Goal: Task Accomplishment & Management: Complete application form

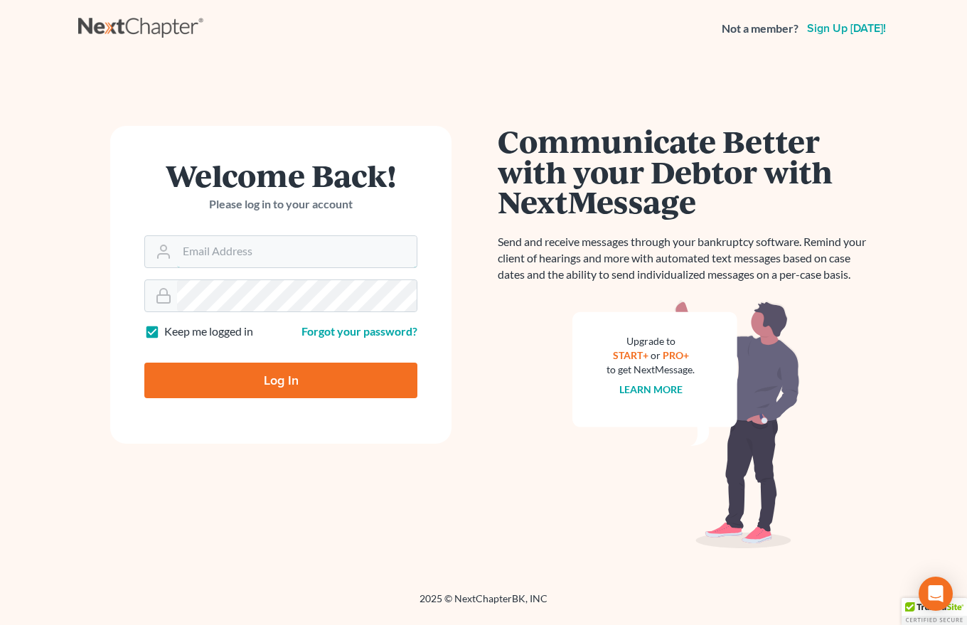
type input "[EMAIL_ADDRESS][DOMAIN_NAME]"
click at [282, 380] on input "Log In" at bounding box center [280, 381] width 273 height 36
type input "Thinking..."
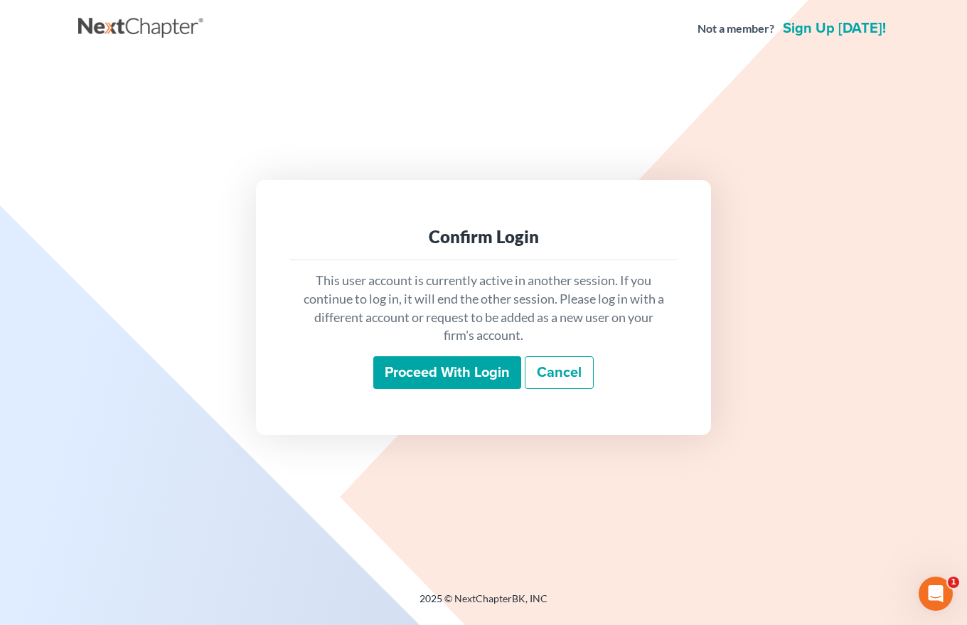
click at [441, 378] on input "Proceed with login" at bounding box center [447, 372] width 148 height 33
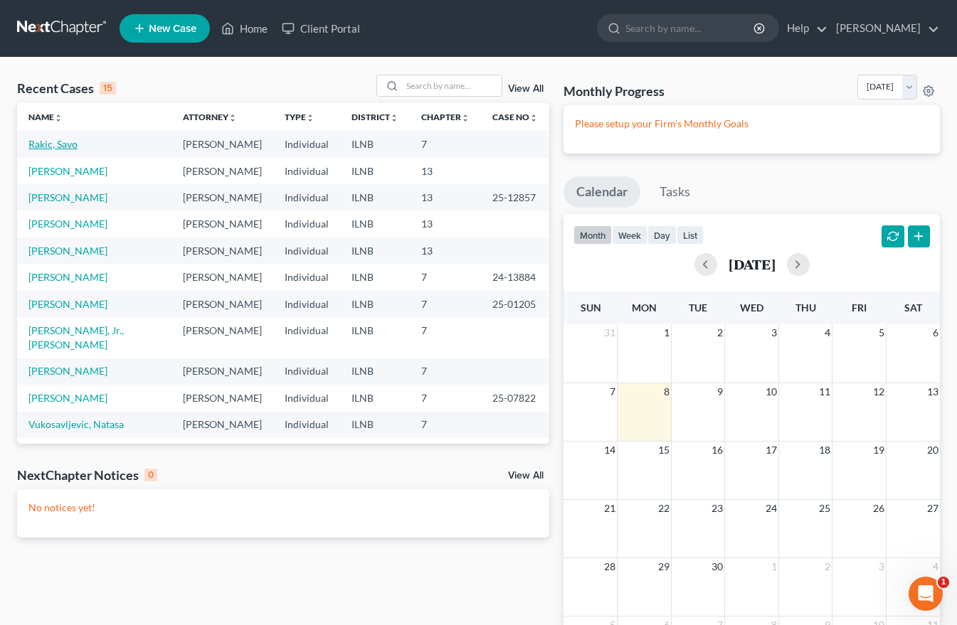
click at [56, 147] on link "Rakic, Savo" at bounding box center [52, 144] width 49 height 12
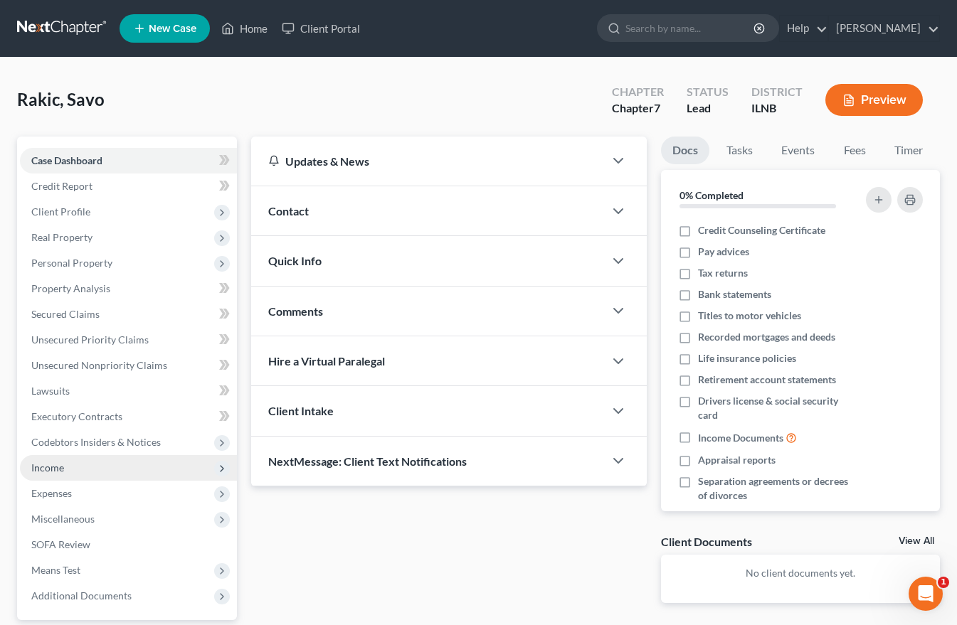
click at [55, 467] on span "Income" at bounding box center [47, 468] width 33 height 12
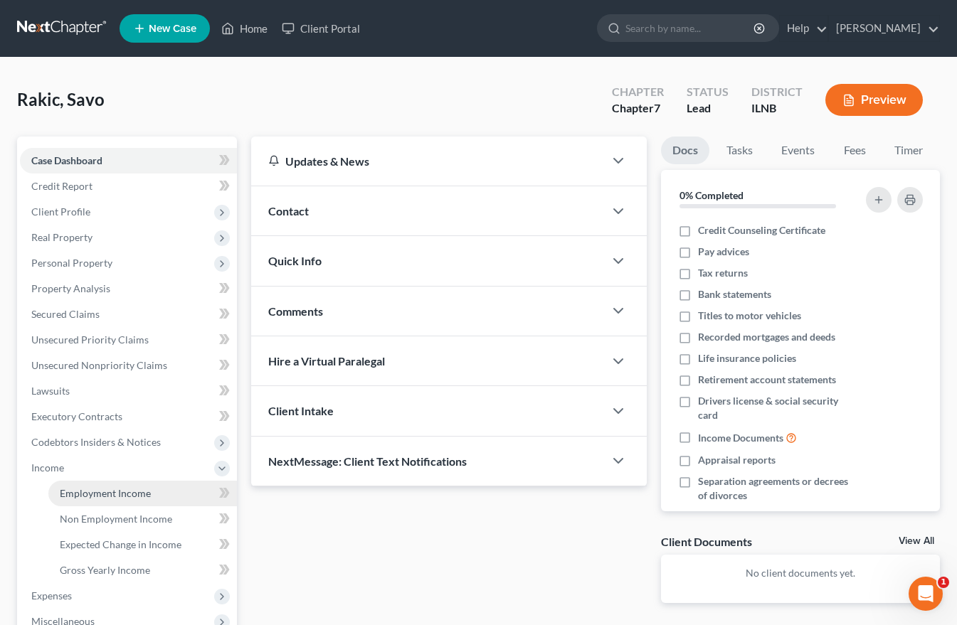
click at [95, 500] on link "Employment Income" at bounding box center [142, 494] width 188 height 26
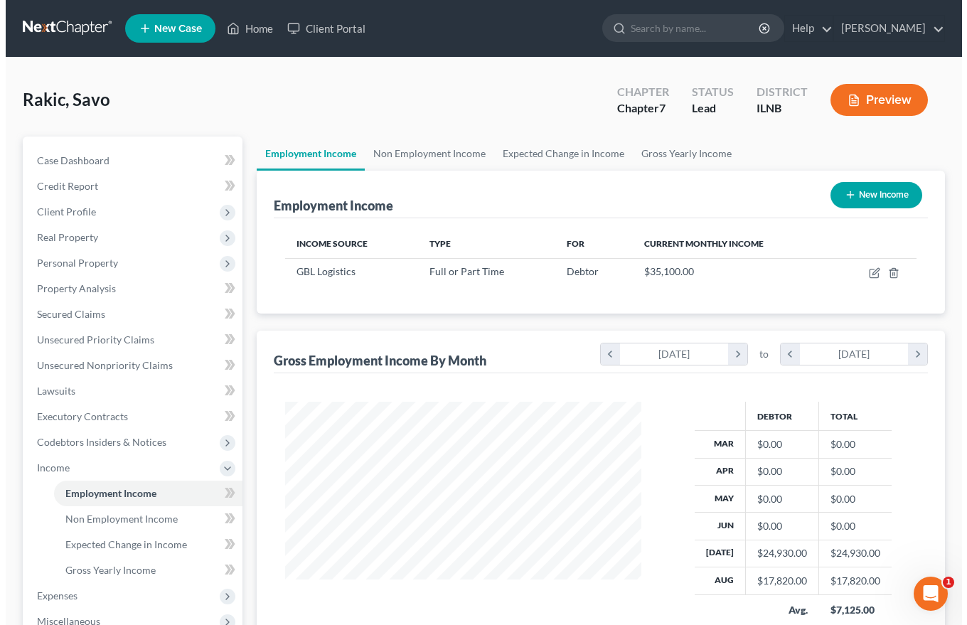
scroll to position [255, 385]
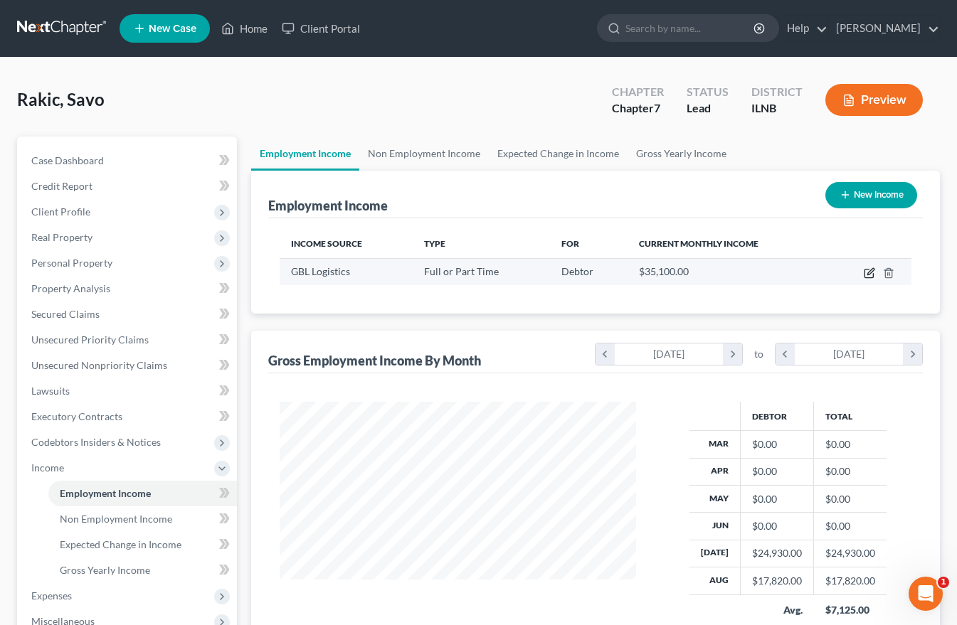
click at [867, 272] on icon "button" at bounding box center [868, 272] width 11 height 11
select select "0"
select select "14"
select select "3"
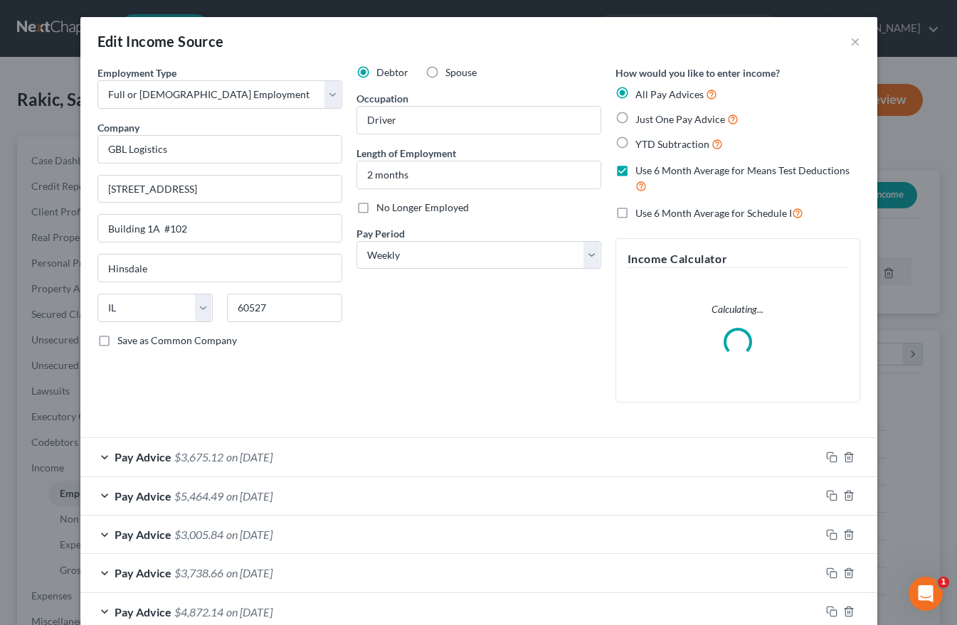
scroll to position [255, 390]
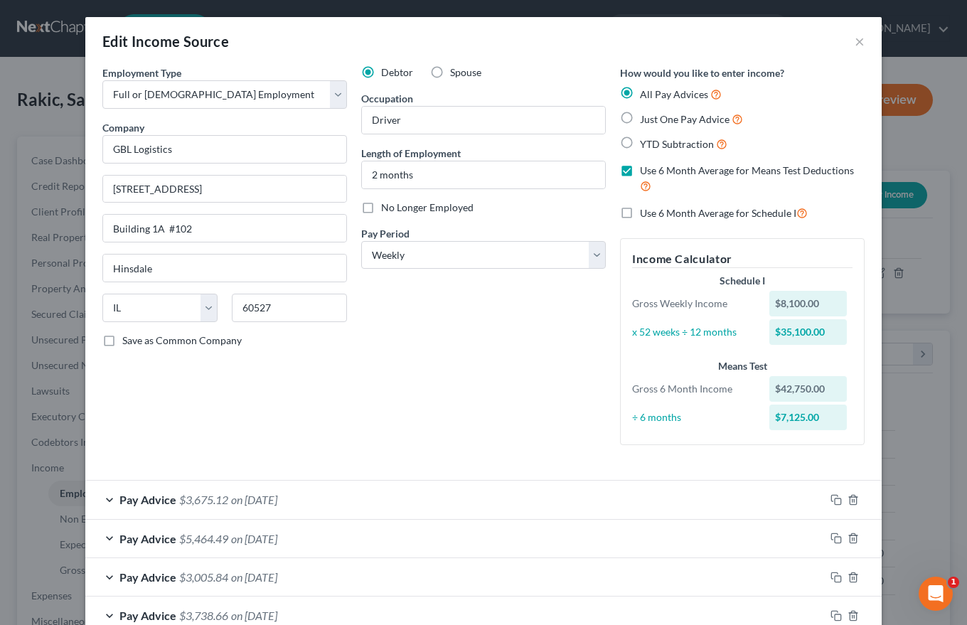
click at [640, 212] on label "Use 6 Month Average for Schedule I" at bounding box center [724, 213] width 168 height 16
click at [646, 212] on input "Use 6 Month Average for Schedule I" at bounding box center [650, 209] width 9 height 9
checkbox input "true"
click at [833, 213] on div "Use 6 Month Average for Schedule I" at bounding box center [742, 213] width 245 height 16
click at [855, 43] on button "×" at bounding box center [860, 41] width 10 height 17
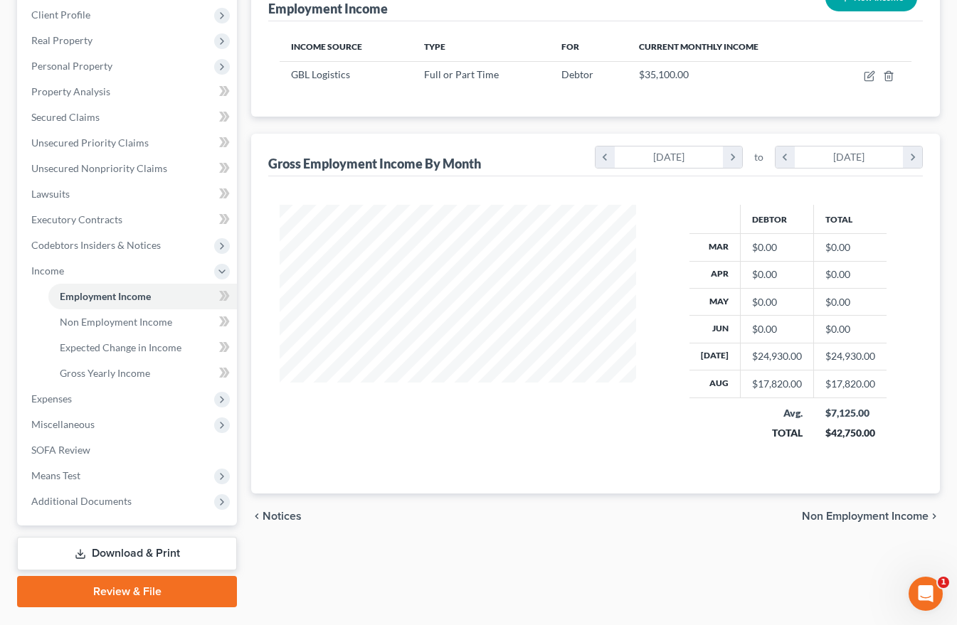
scroll to position [233, 0]
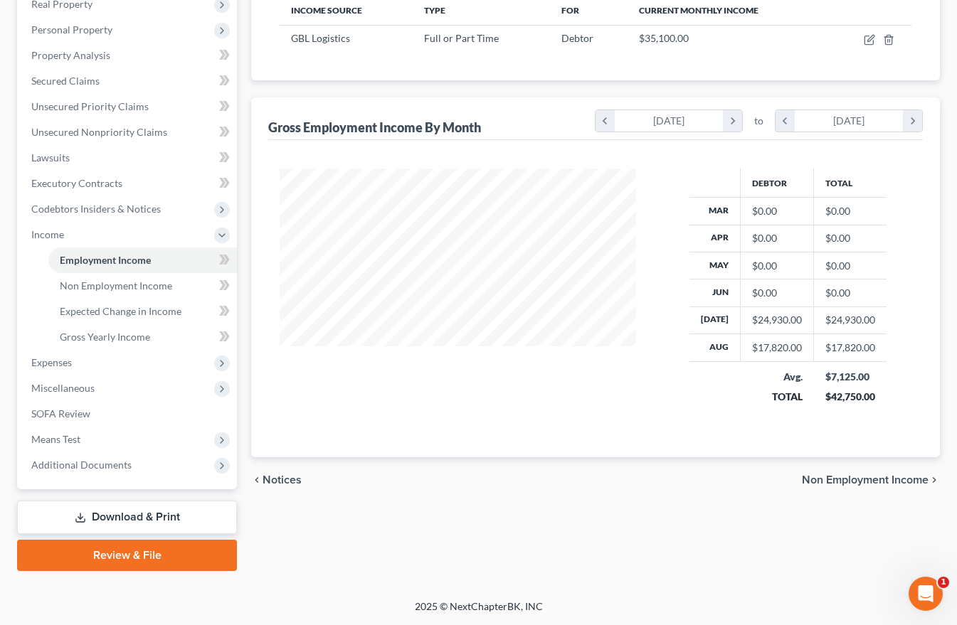
click at [114, 518] on link "Download & Print" at bounding box center [127, 517] width 220 height 33
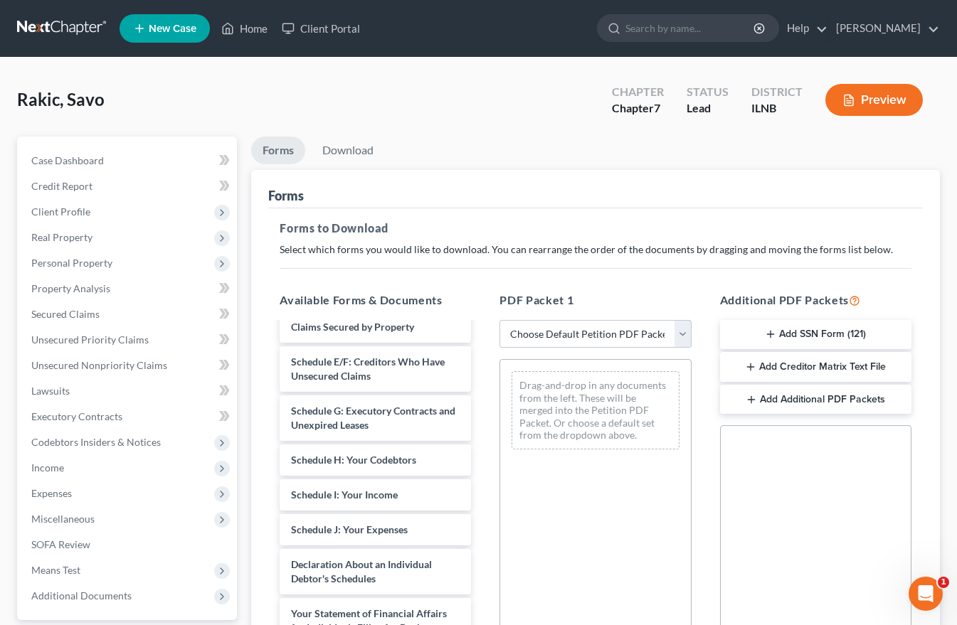
scroll to position [213, 0]
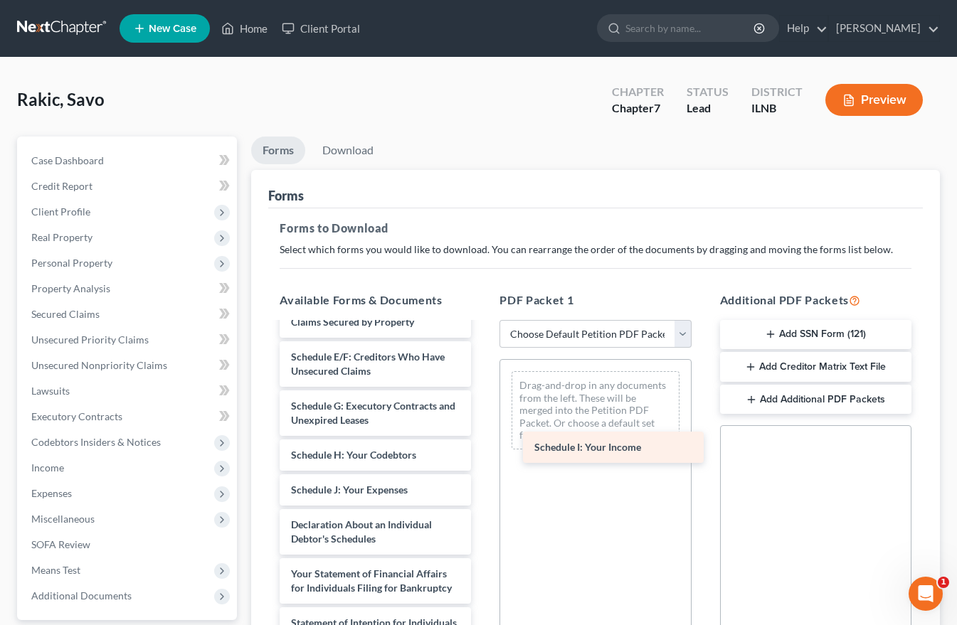
drag, startPoint x: 305, startPoint y: 491, endPoint x: 545, endPoint y: 448, distance: 244.1
click at [482, 448] on div "Schedule I: Your Income Voluntary Petition for Individuals Filing for Bankruptc…" at bounding box center [375, 497] width 214 height 774
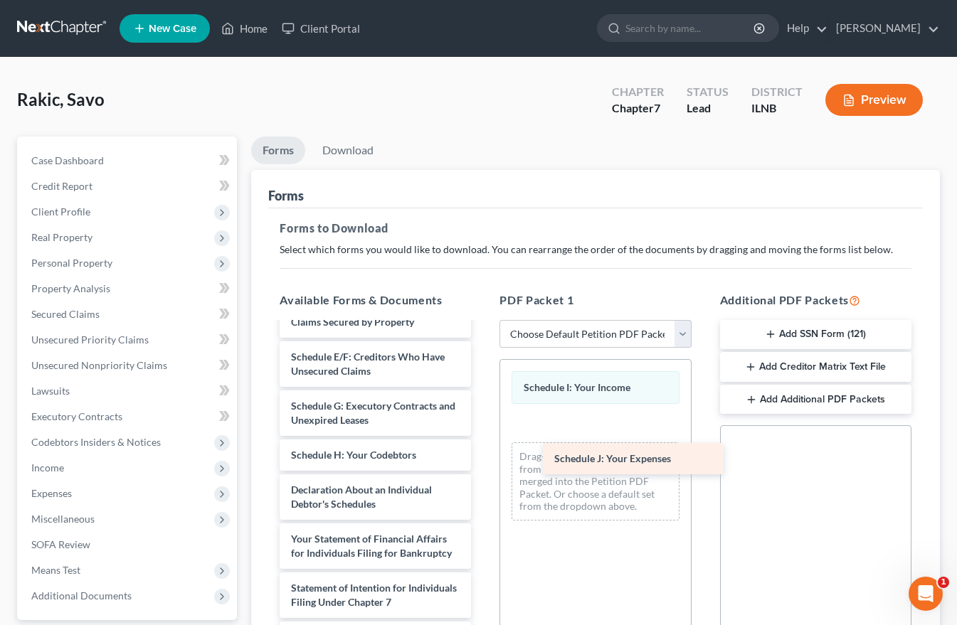
drag, startPoint x: 321, startPoint y: 497, endPoint x: 584, endPoint y: 466, distance: 265.0
click at [482, 466] on div "Schedule J: Your Expenses Voluntary Petition for Individuals Filing for Bankrup…" at bounding box center [375, 479] width 214 height 739
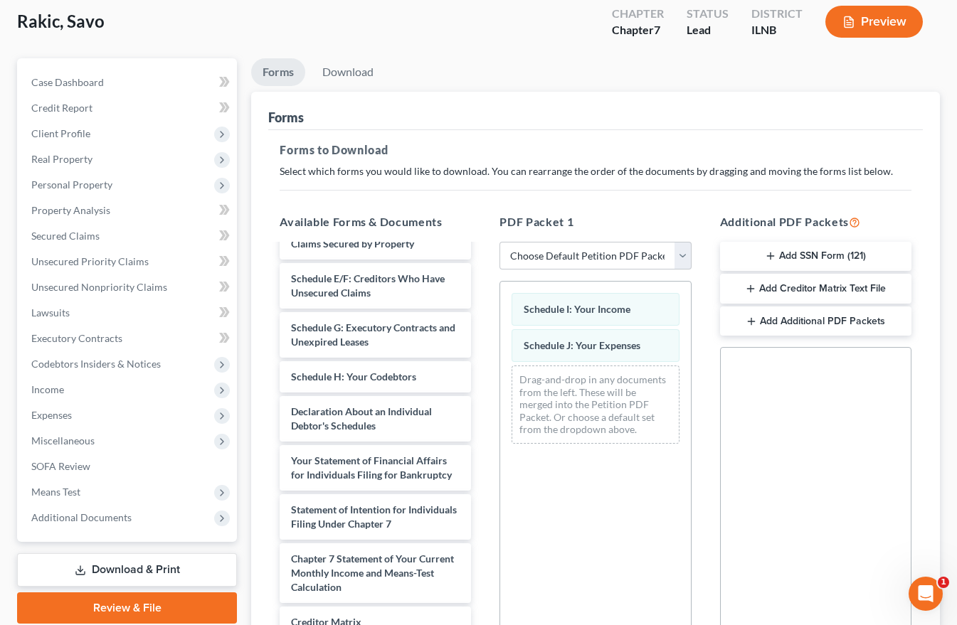
scroll to position [253, 0]
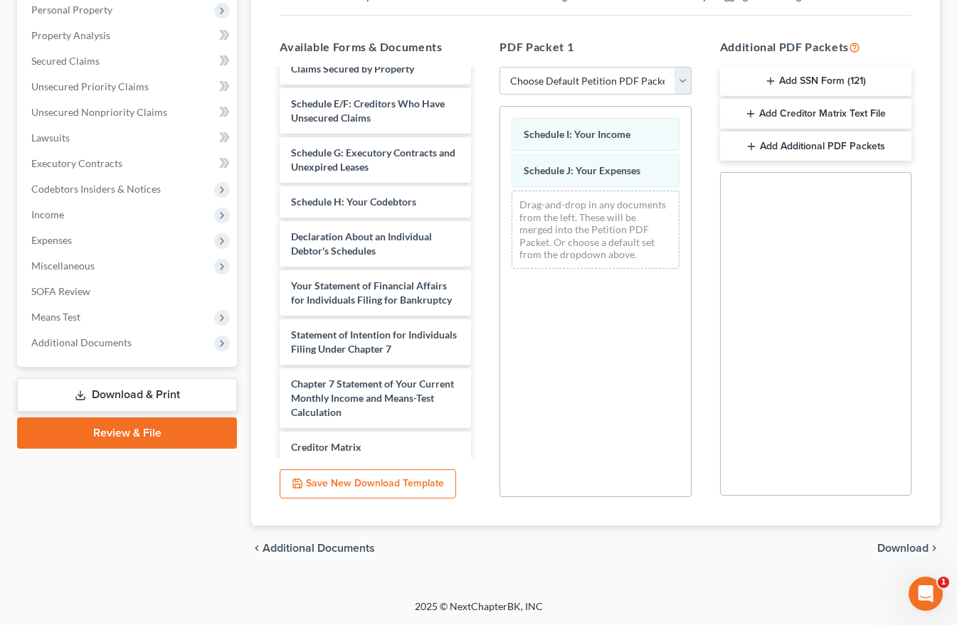
click at [901, 547] on span "Download" at bounding box center [902, 548] width 51 height 11
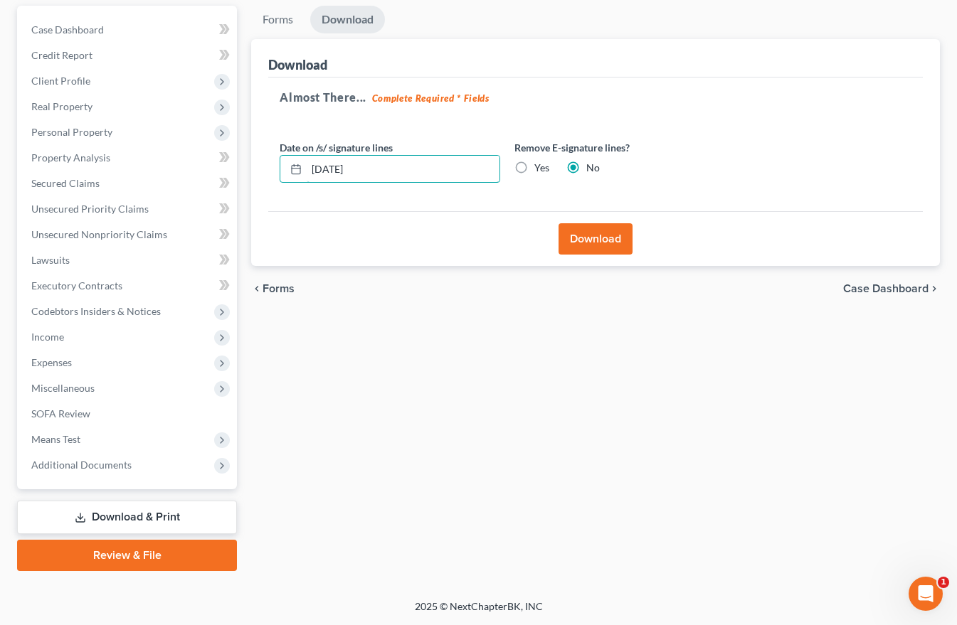
drag, startPoint x: 409, startPoint y: 173, endPoint x: 214, endPoint y: 179, distance: 195.0
click at [222, 176] on div "Petition Navigation Case Dashboard Payments Invoices Payments Payments Credit R…" at bounding box center [478, 288] width 937 height 565
click at [534, 172] on label "Yes" at bounding box center [541, 168] width 15 height 14
click at [540, 170] on input "Yes" at bounding box center [544, 165] width 9 height 9
radio input "true"
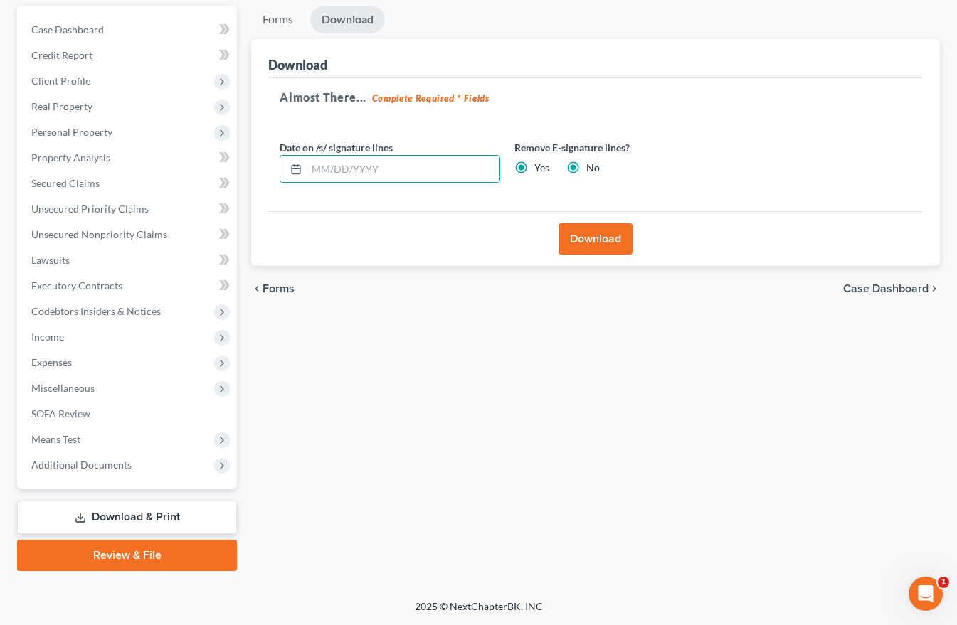
radio input "false"
click at [606, 236] on button "Download" at bounding box center [595, 238] width 74 height 31
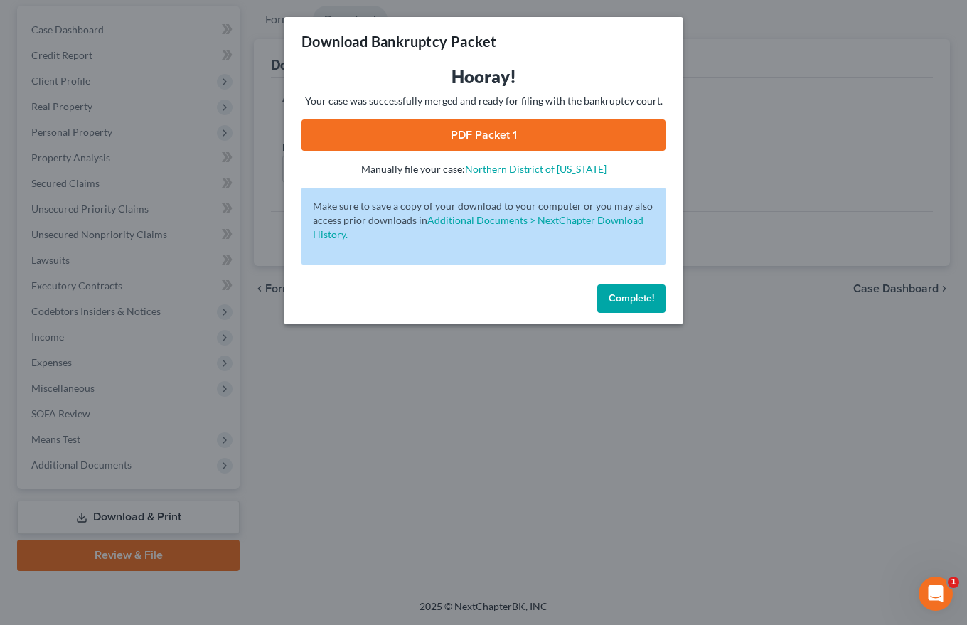
click at [494, 130] on link "PDF Packet 1" at bounding box center [484, 134] width 364 height 31
click at [629, 293] on span "Complete!" at bounding box center [632, 298] width 46 height 12
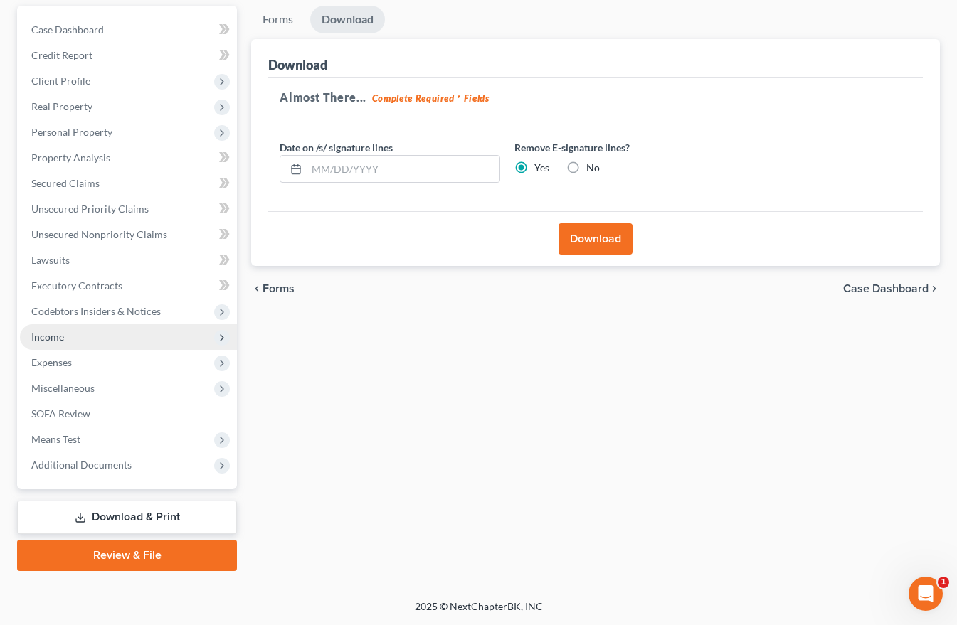
click at [59, 337] on span "Income" at bounding box center [47, 337] width 33 height 12
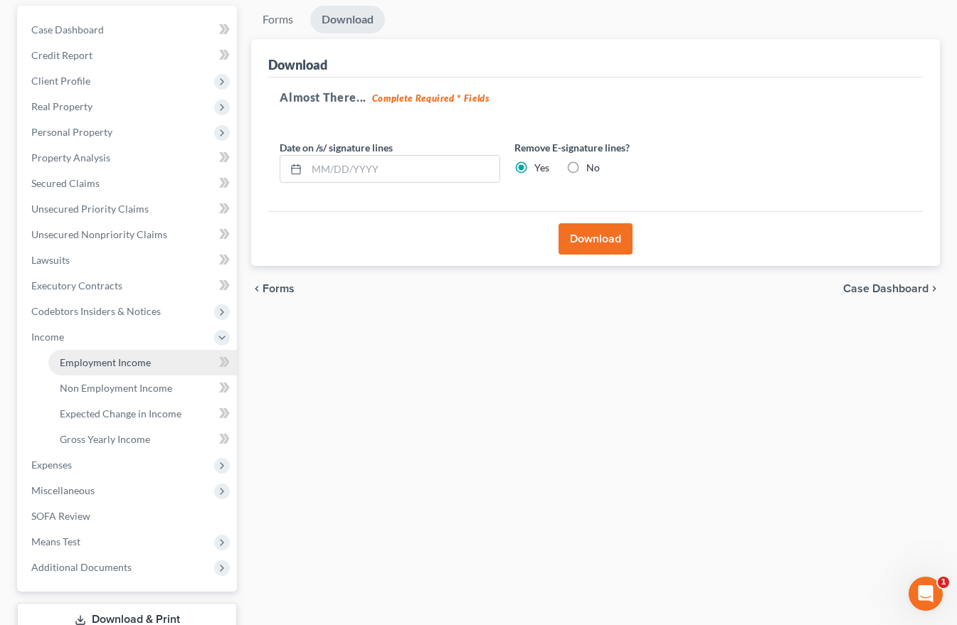
click at [97, 362] on span "Employment Income" at bounding box center [105, 362] width 91 height 12
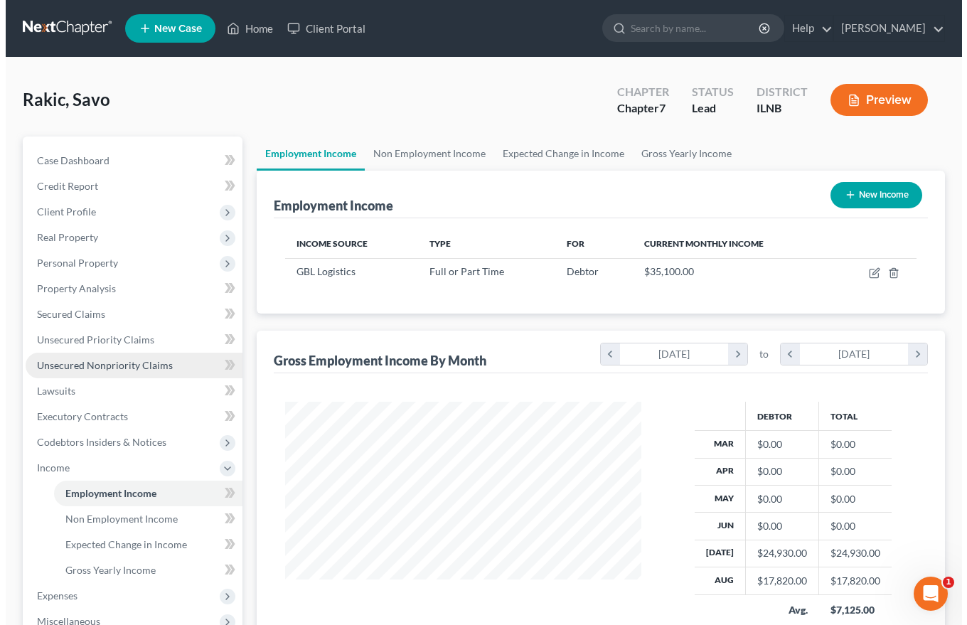
scroll to position [255, 385]
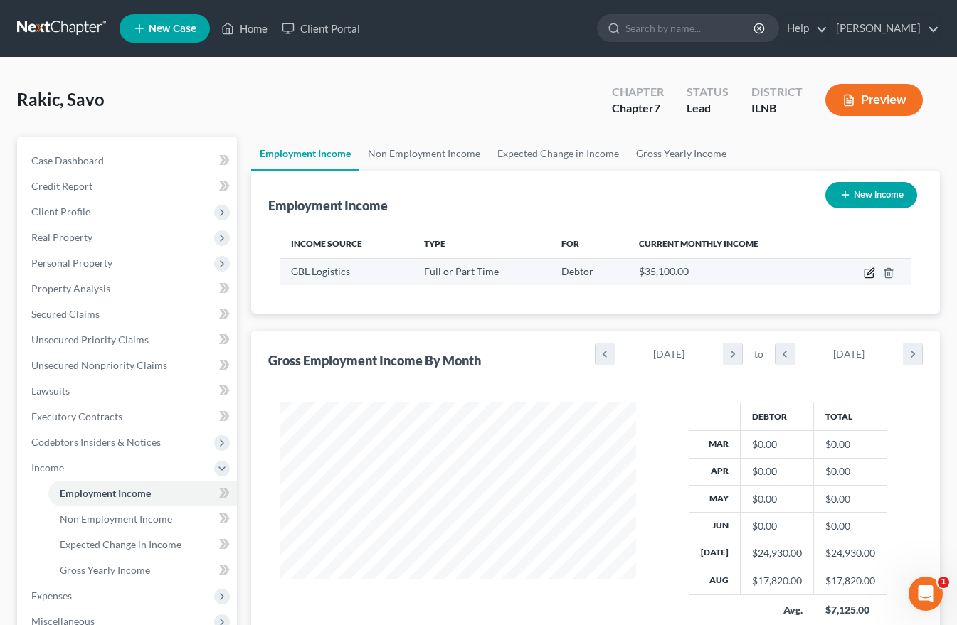
click at [871, 276] on icon "button" at bounding box center [868, 272] width 11 height 11
select select "0"
select select "14"
select select "3"
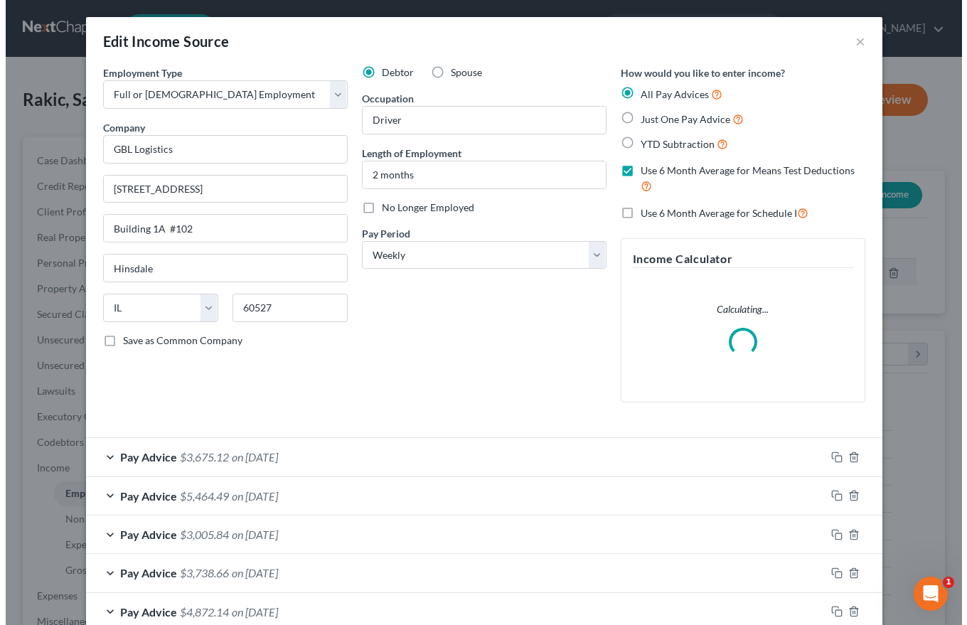
scroll to position [255, 390]
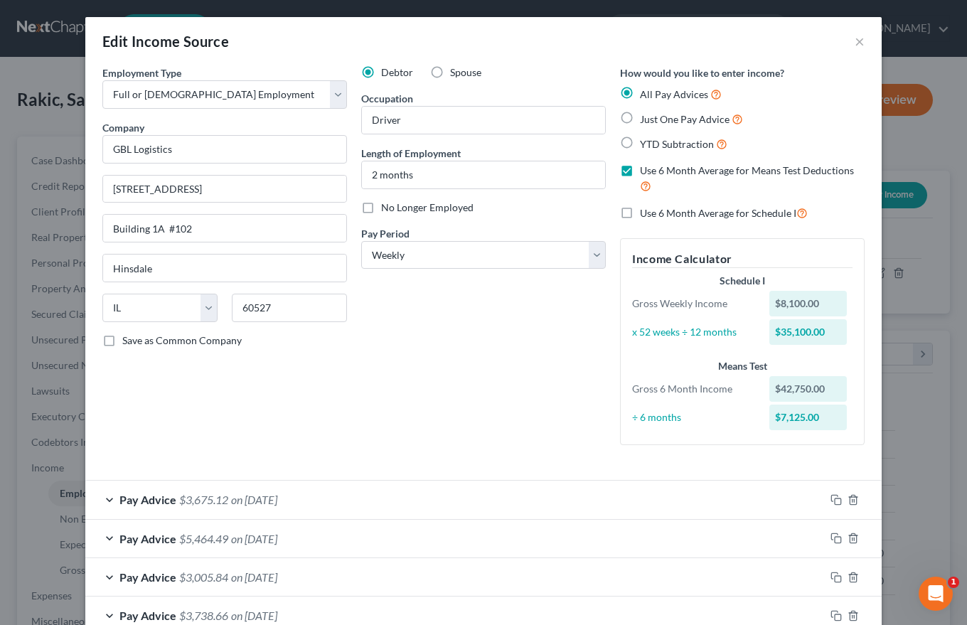
click at [640, 212] on label "Use 6 Month Average for Schedule I" at bounding box center [724, 213] width 168 height 16
click at [646, 212] on input "Use 6 Month Average for Schedule I" at bounding box center [650, 209] width 9 height 9
checkbox input "true"
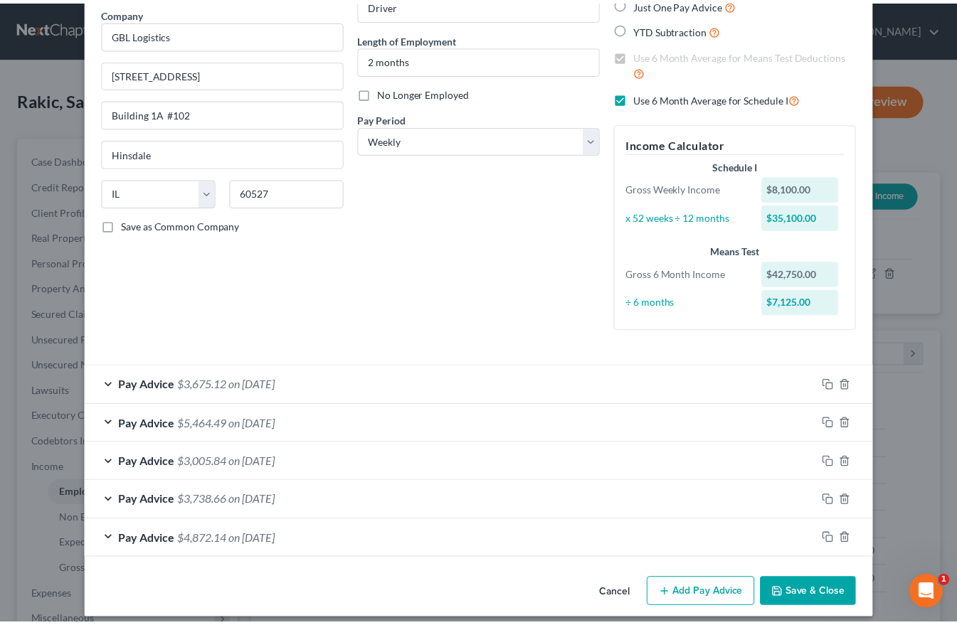
scroll to position [127, 0]
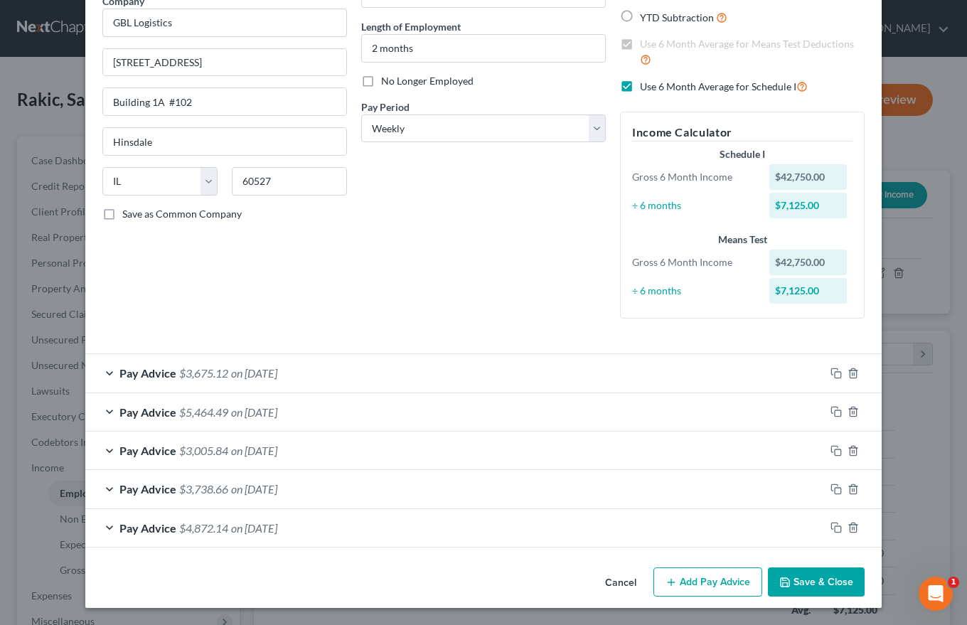
click at [803, 581] on button "Save & Close" at bounding box center [816, 583] width 97 height 30
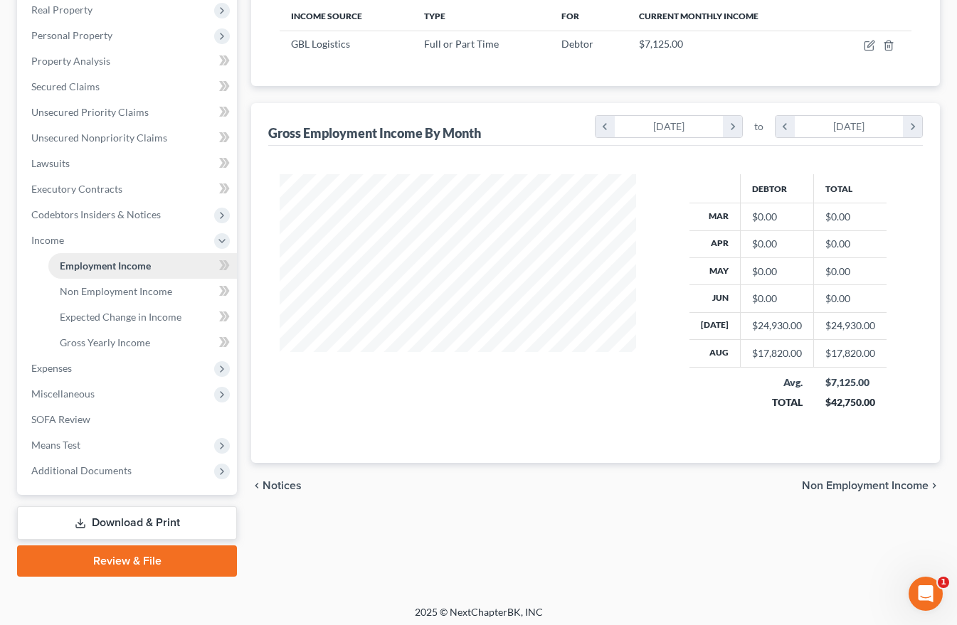
scroll to position [233, 0]
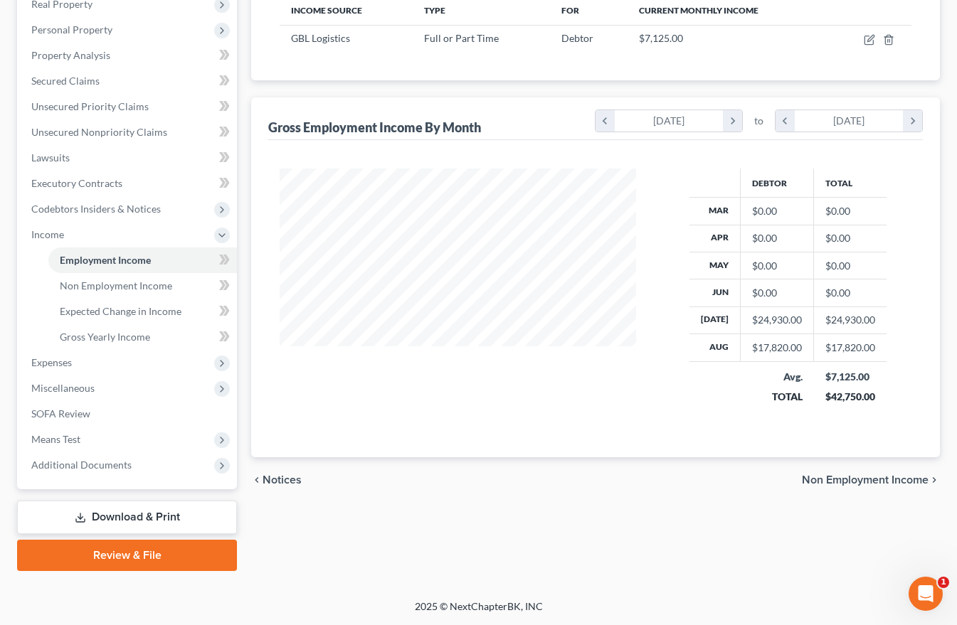
click at [110, 517] on link "Download & Print" at bounding box center [127, 517] width 220 height 33
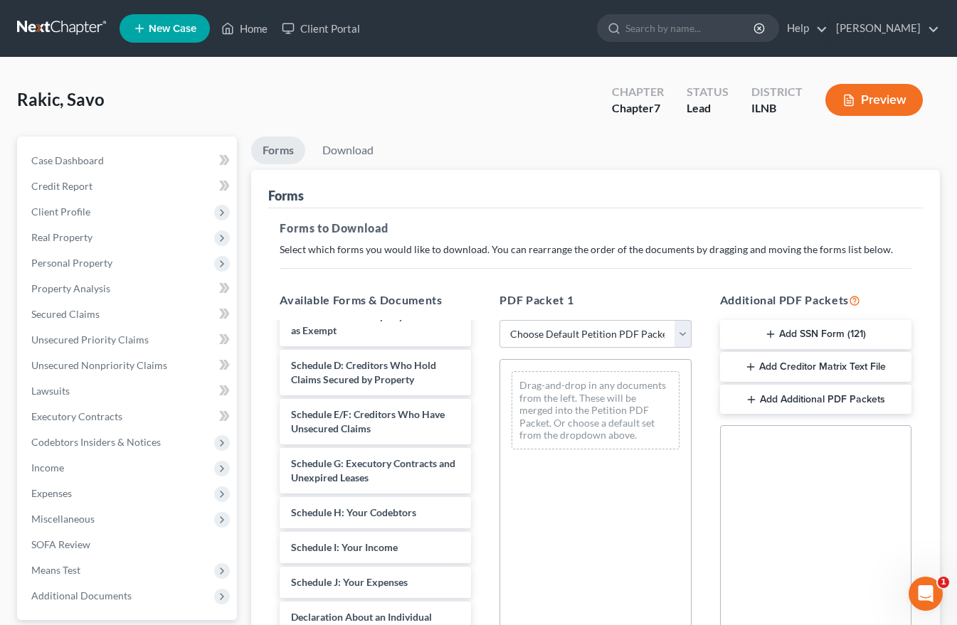
scroll to position [213, 0]
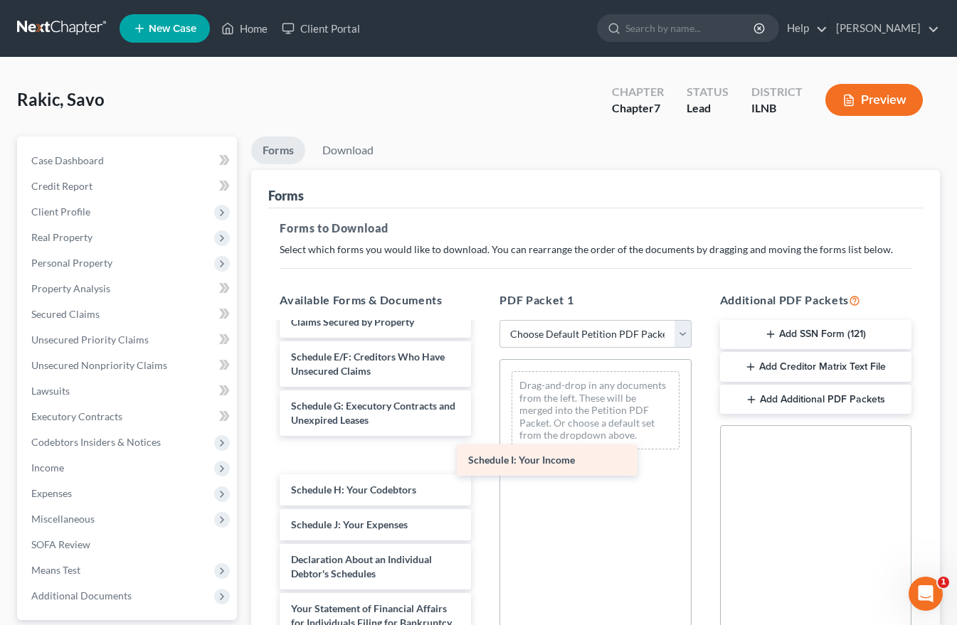
drag, startPoint x: 297, startPoint y: 482, endPoint x: 476, endPoint y: 451, distance: 181.9
click at [476, 451] on div "Schedule I: Your Income Voluntary Petition for Individuals Filing for Bankruptc…" at bounding box center [375, 514] width 214 height 809
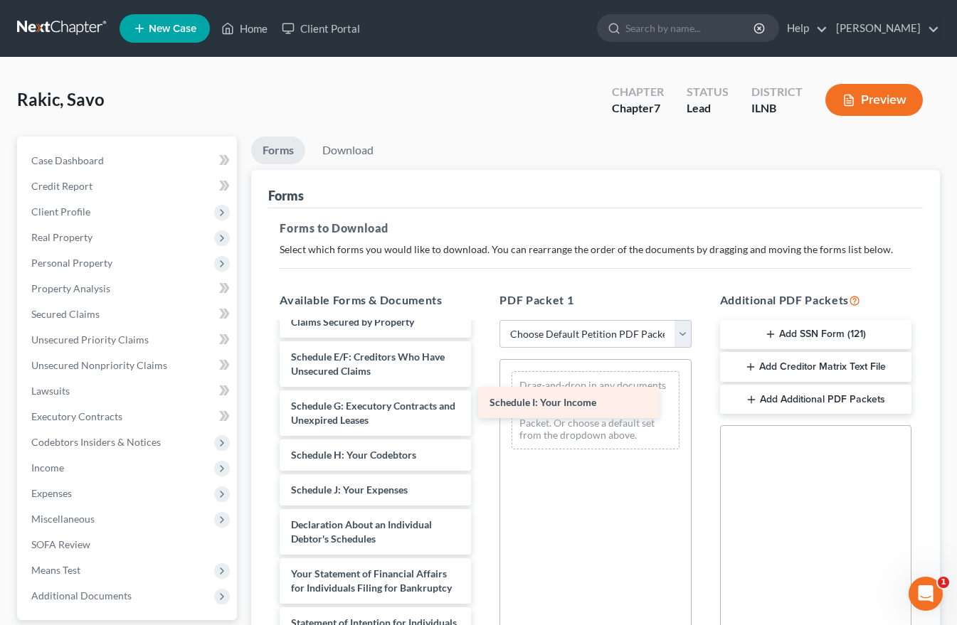
drag, startPoint x: 343, startPoint y: 452, endPoint x: 555, endPoint y: 373, distance: 226.6
click at [482, 373] on div "Schedule I: Your Income Voluntary Petition for Individuals Filing for Bankruptc…" at bounding box center [375, 497] width 214 height 774
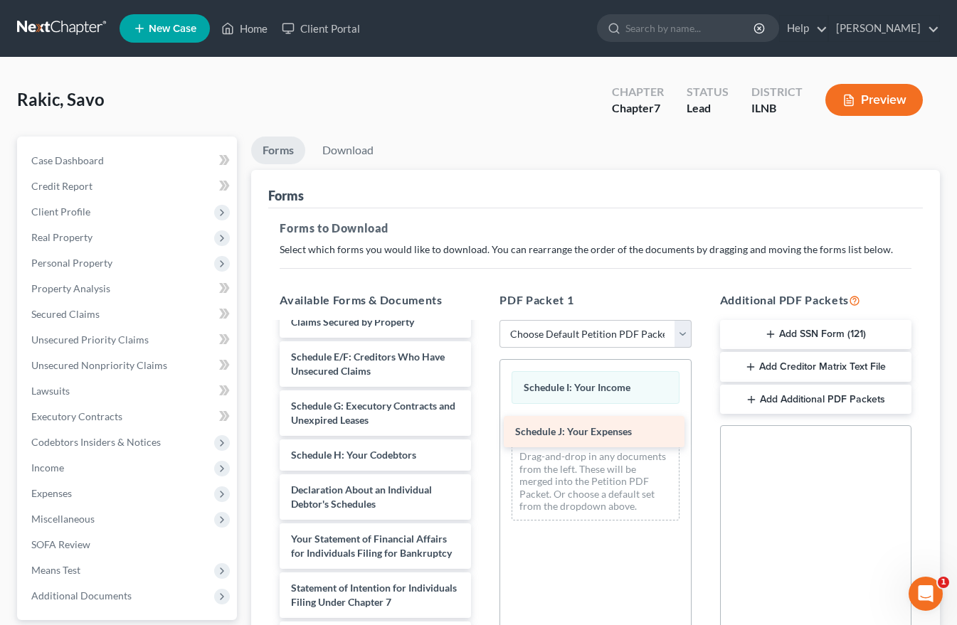
drag, startPoint x: 317, startPoint y: 492, endPoint x: 536, endPoint y: 435, distance: 225.8
click at [482, 435] on div "Schedule J: Your Expenses Voluntary Petition for Individuals Filing for Bankrup…" at bounding box center [375, 479] width 214 height 739
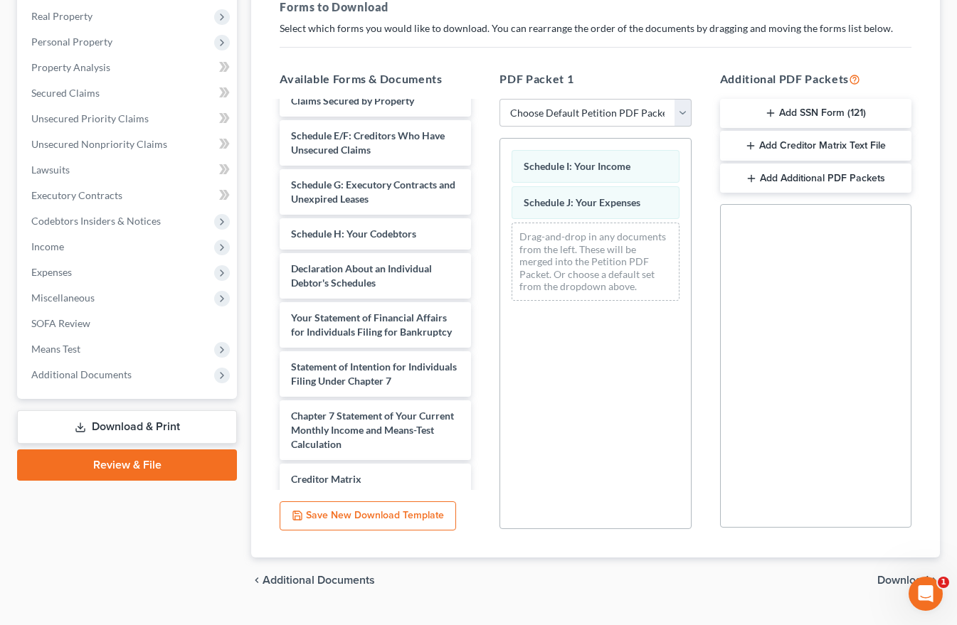
scroll to position [253, 0]
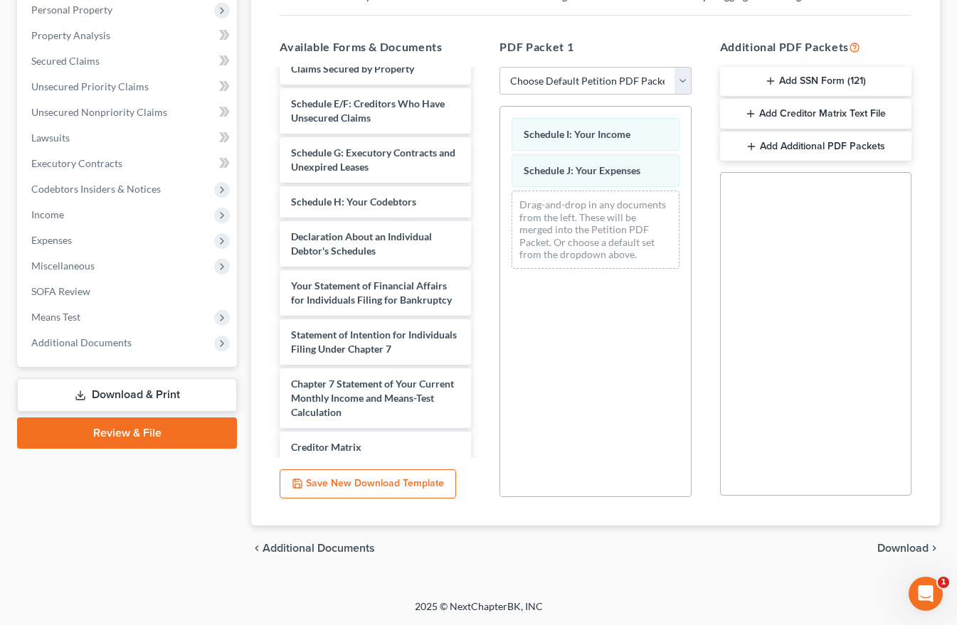
click at [897, 550] on span "Download" at bounding box center [902, 548] width 51 height 11
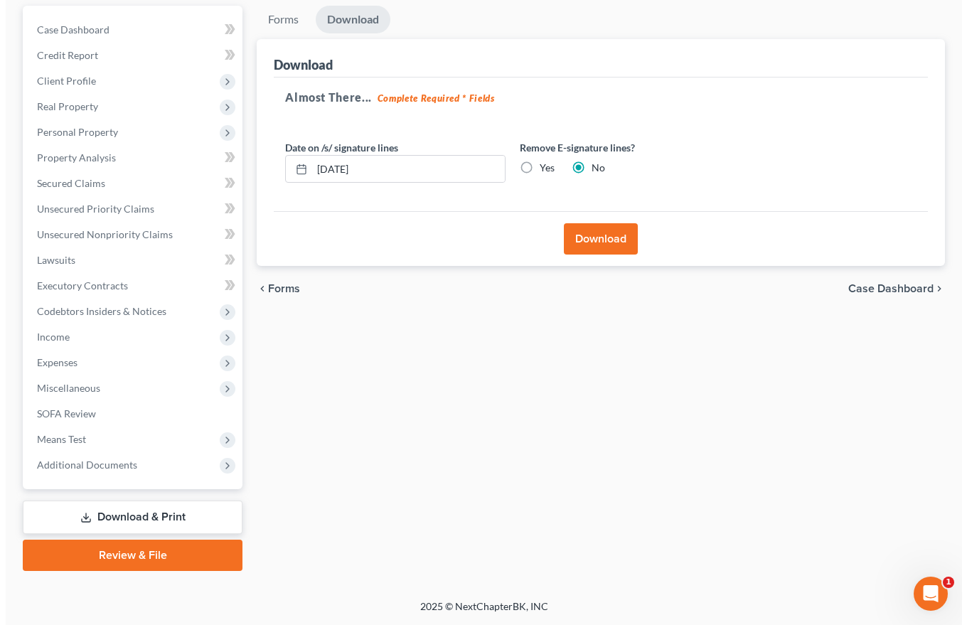
scroll to position [131, 0]
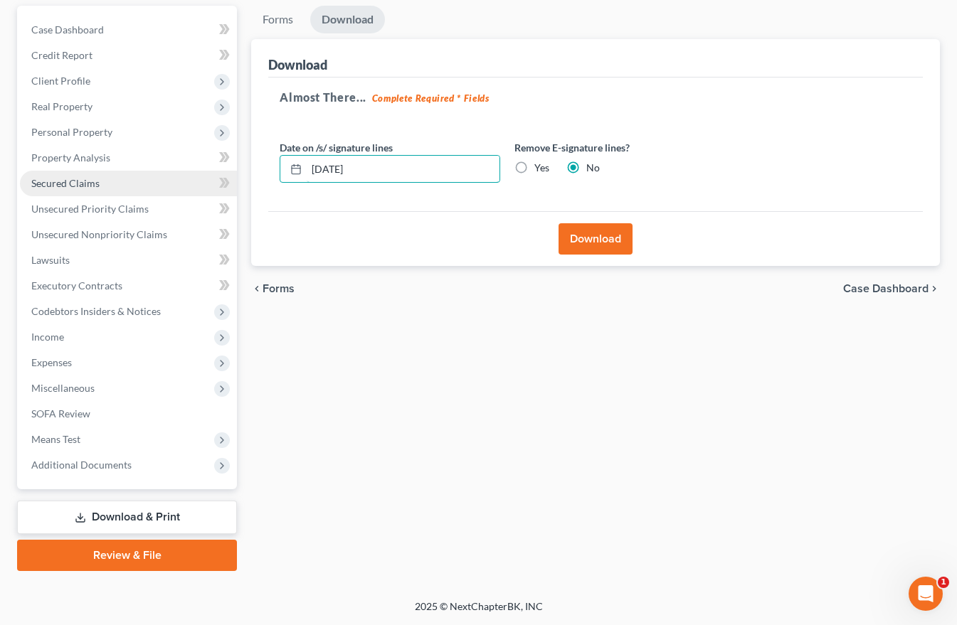
drag, startPoint x: 375, startPoint y: 162, endPoint x: 184, endPoint y: 177, distance: 191.9
click at [206, 174] on div "Petition Navigation Case Dashboard Payments Invoices Payments Payments Credit R…" at bounding box center [478, 288] width 937 height 565
click at [534, 172] on label "Yes" at bounding box center [541, 168] width 15 height 14
click at [540, 170] on input "Yes" at bounding box center [544, 165] width 9 height 9
radio input "true"
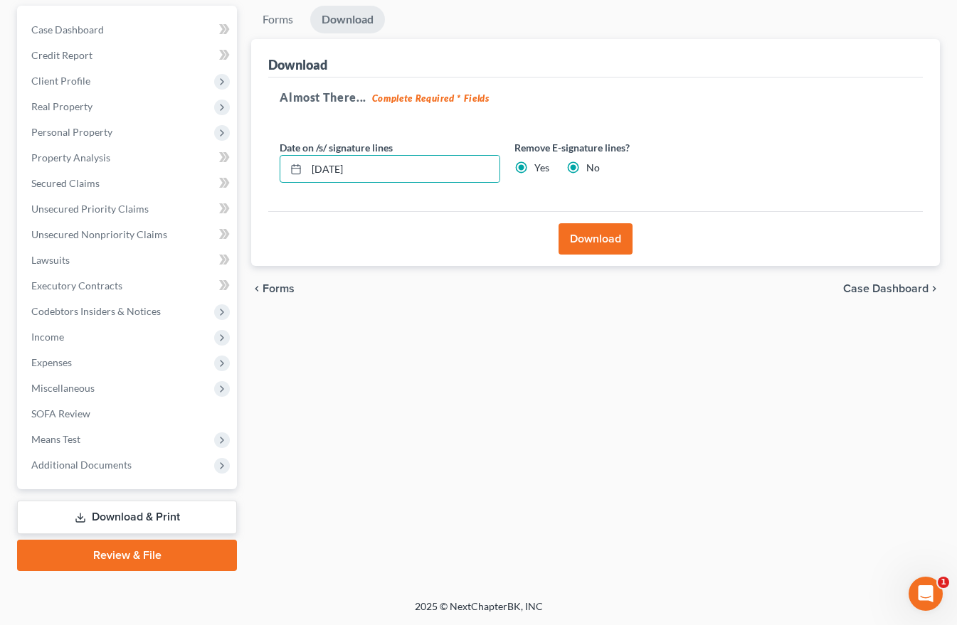
radio input "false"
click at [600, 235] on button "Download" at bounding box center [595, 238] width 74 height 31
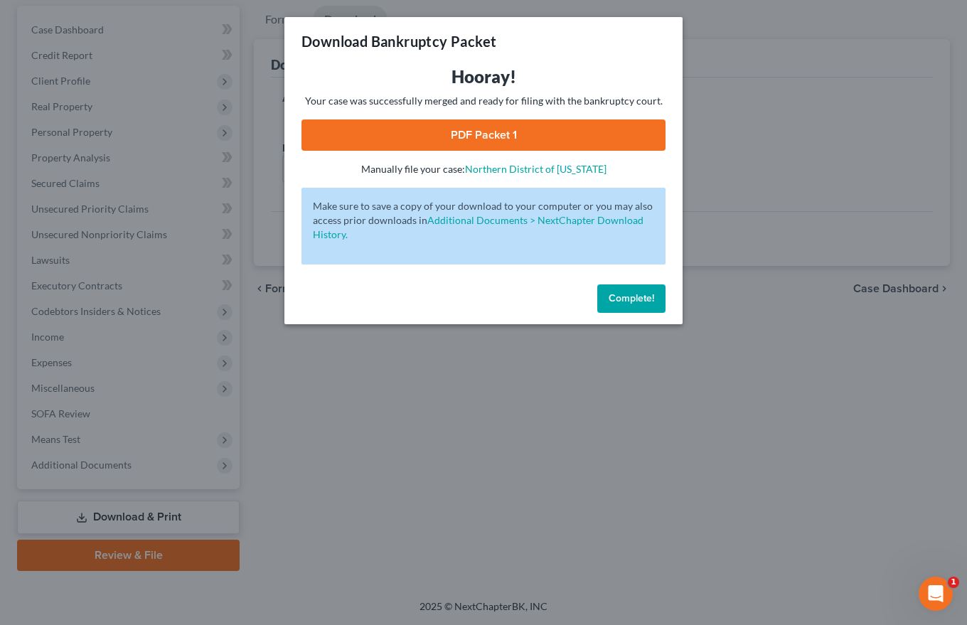
click at [489, 135] on link "PDF Packet 1" at bounding box center [484, 134] width 364 height 31
